Goal: Information Seeking & Learning: Learn about a topic

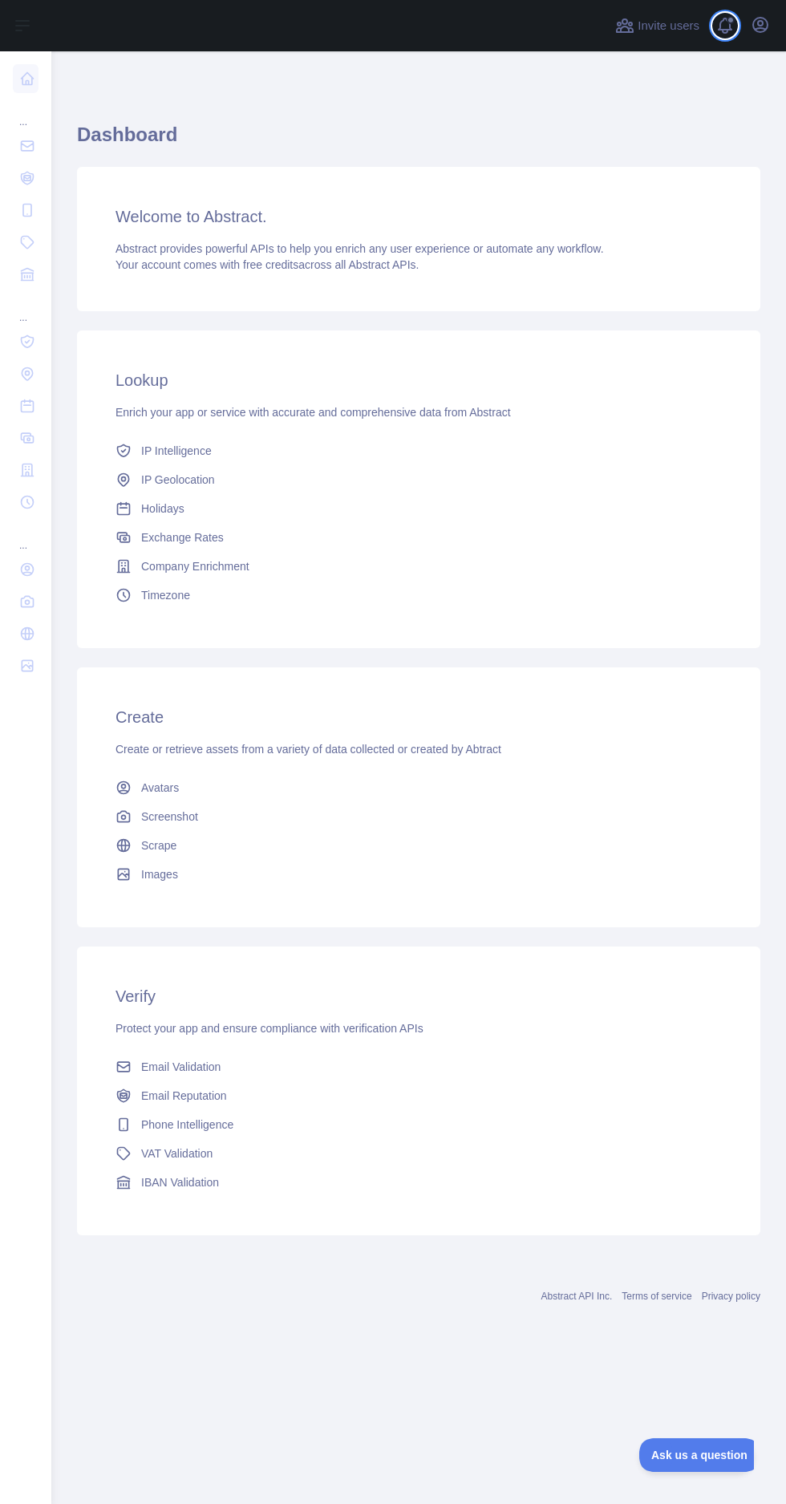
click at [741, 40] on span at bounding box center [732, 25] width 32 height 51
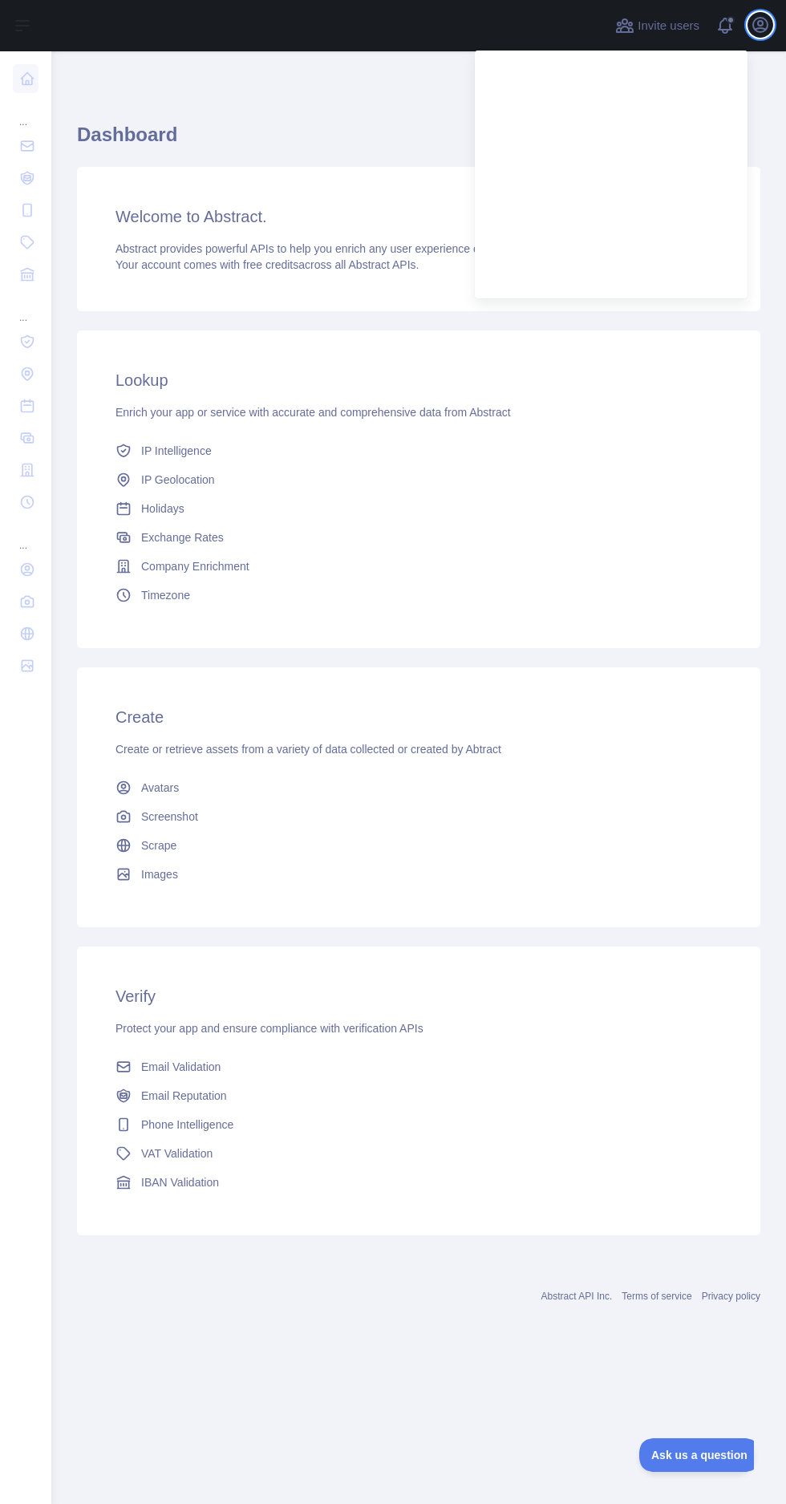
click at [760, 24] on icon "button" at bounding box center [760, 25] width 14 height 14
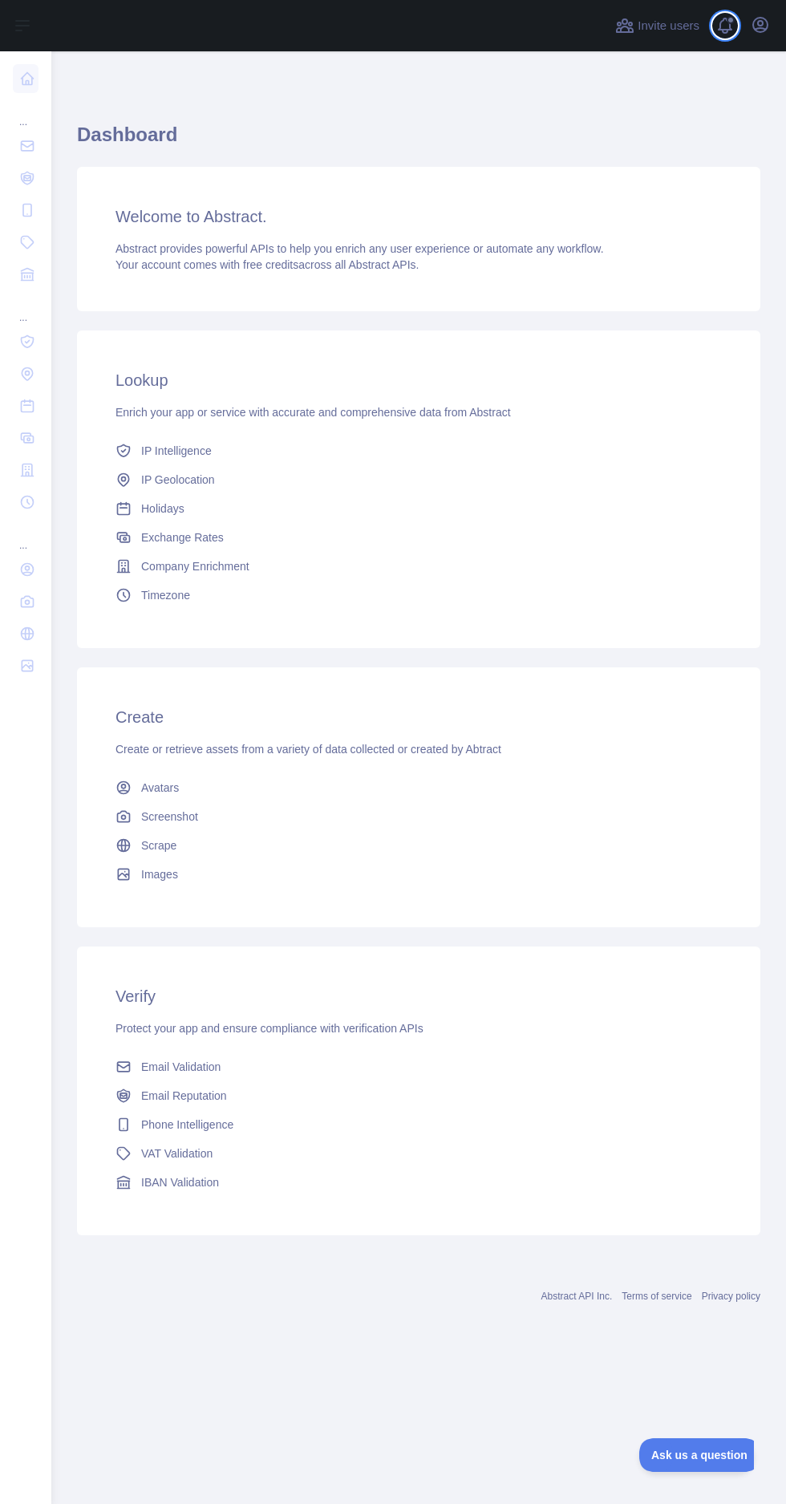
click at [730, 20] on span at bounding box center [731, 20] width 8 height 8
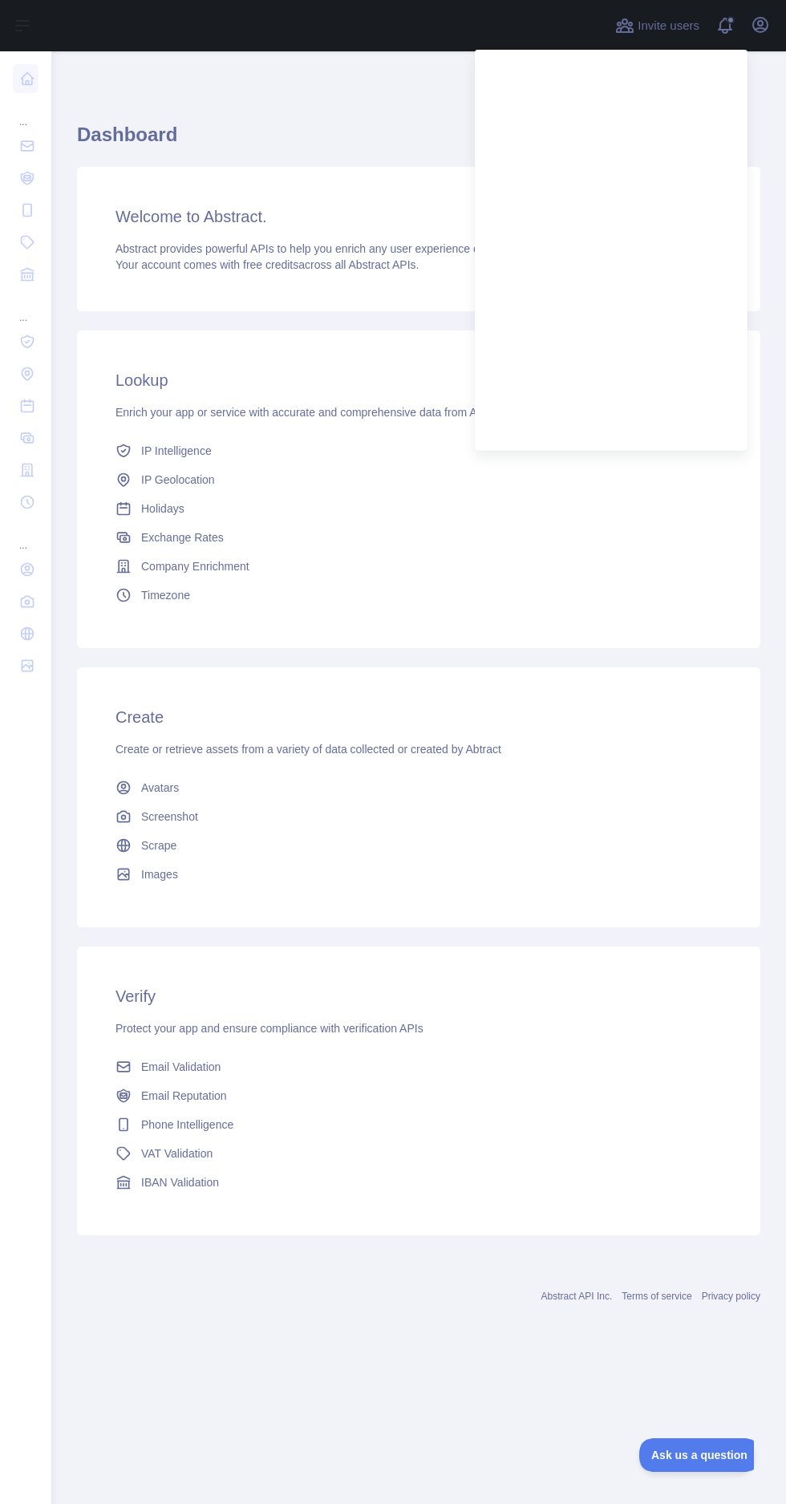
scroll to position [9, 0]
click at [350, 243] on span "Abstract provides powerful APIs to help you enrich any user experience or autom…" at bounding box center [360, 248] width 489 height 13
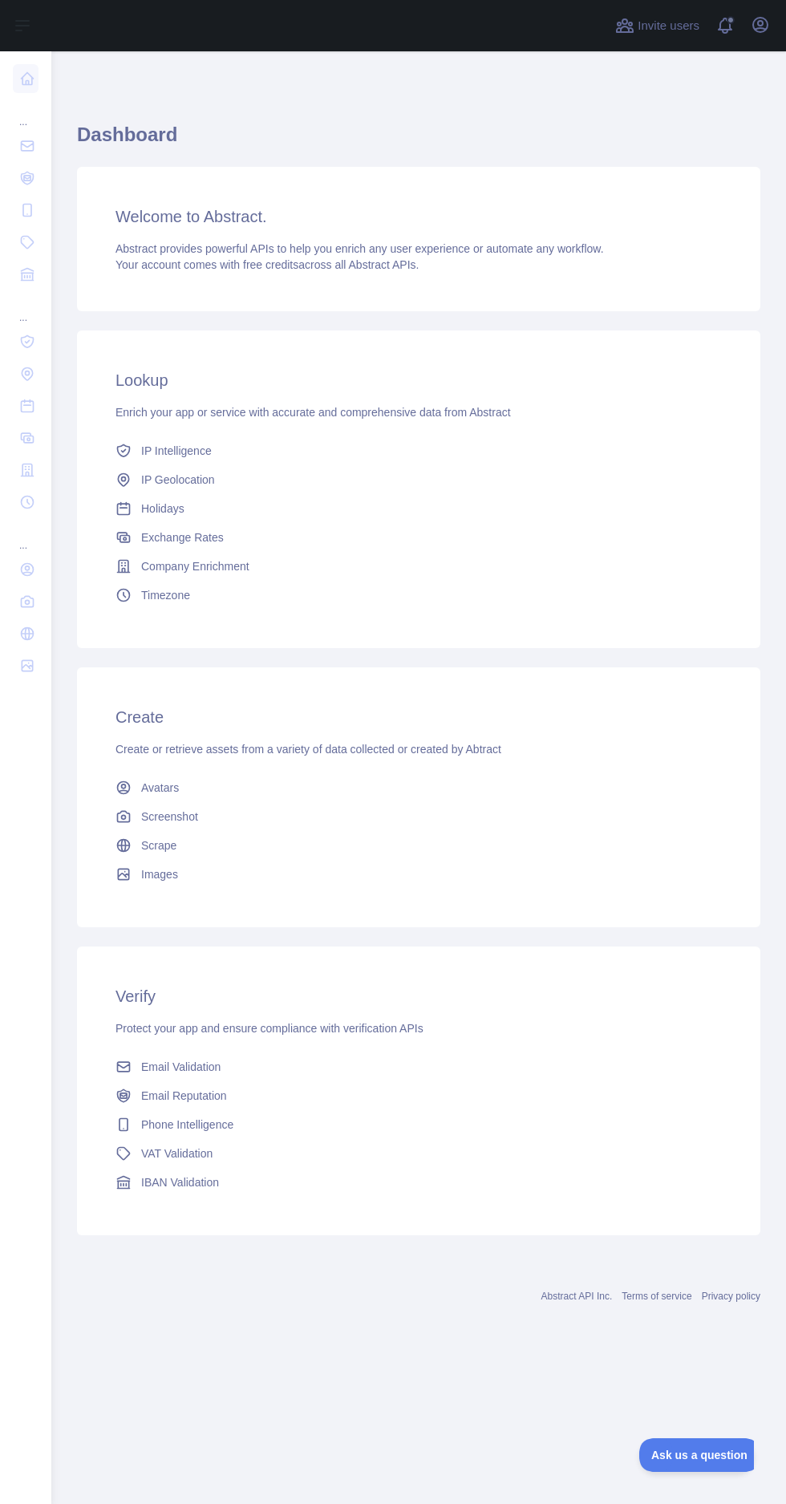
click at [35, 658] on icon at bounding box center [27, 666] width 16 height 16
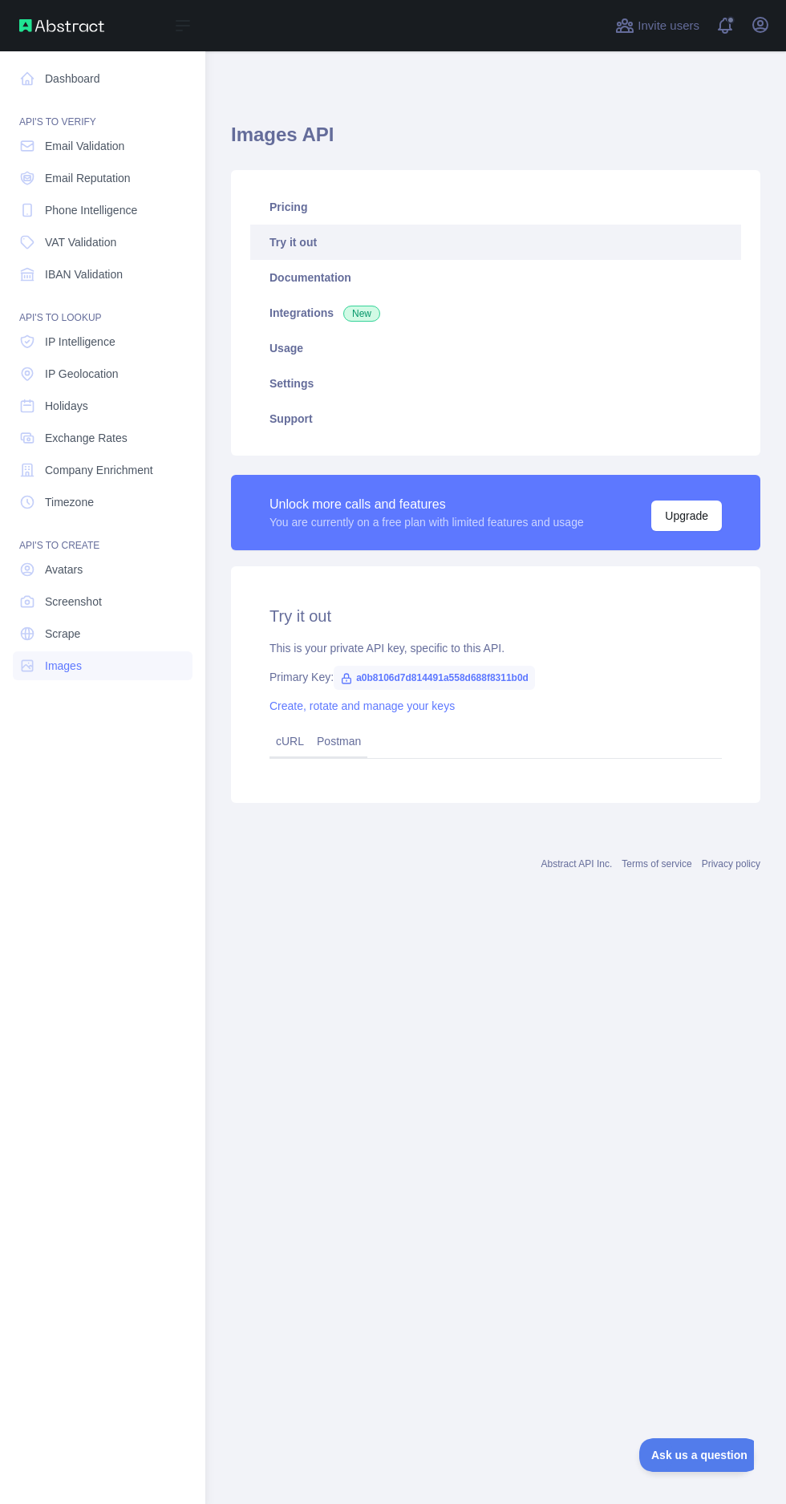
click at [26, 594] on icon at bounding box center [27, 602] width 16 height 16
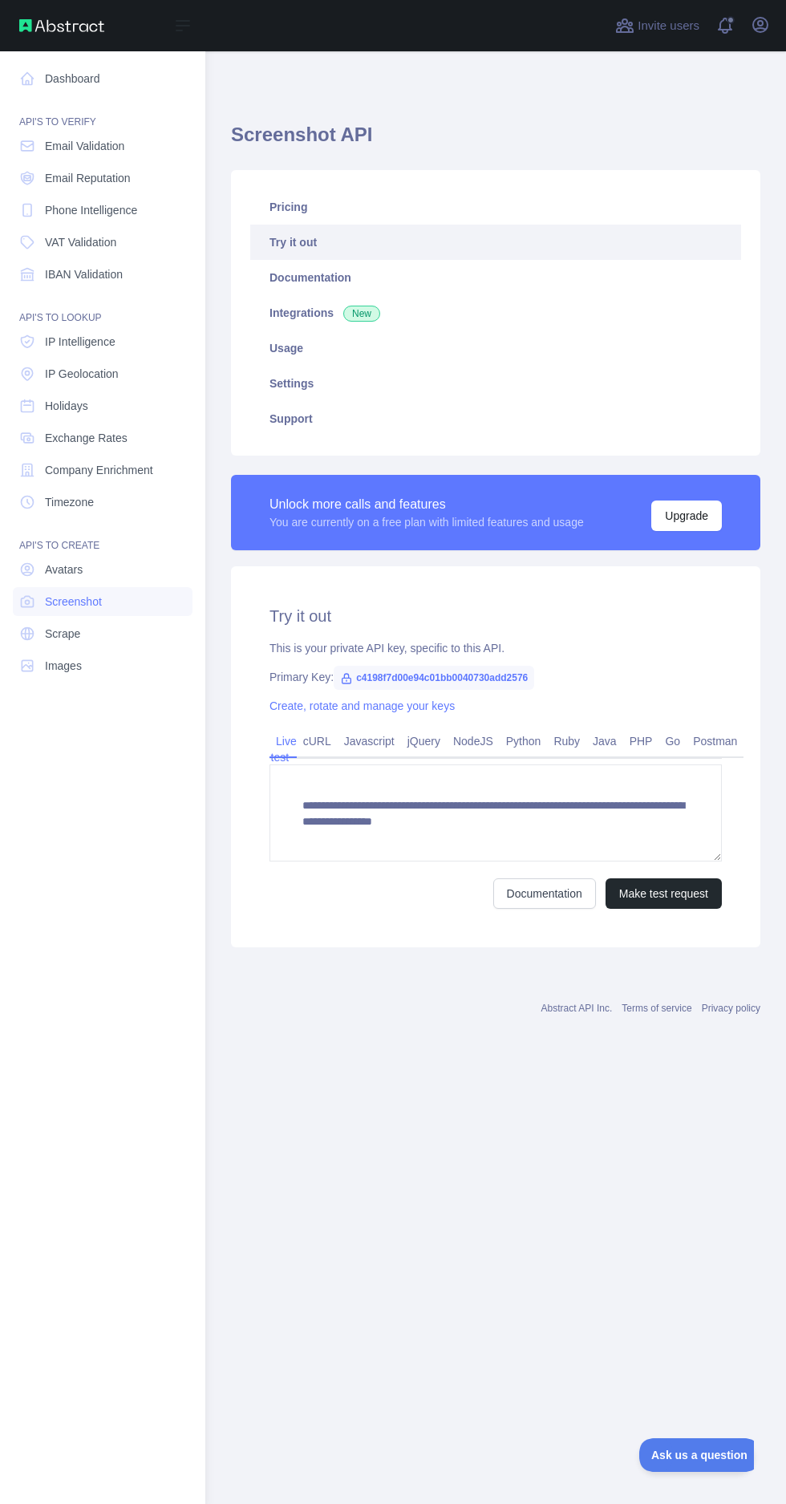
click at [86, 555] on link "Avatars" at bounding box center [103, 569] width 180 height 29
click at [77, 626] on span "Scrape" at bounding box center [62, 634] width 35 height 16
